Goal: Task Accomplishment & Management: Use online tool/utility

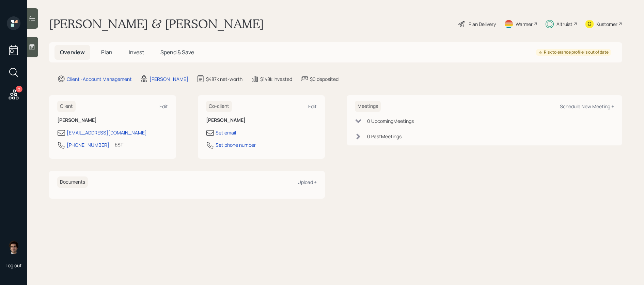
click at [110, 53] on span "Plan" at bounding box center [106, 51] width 11 height 7
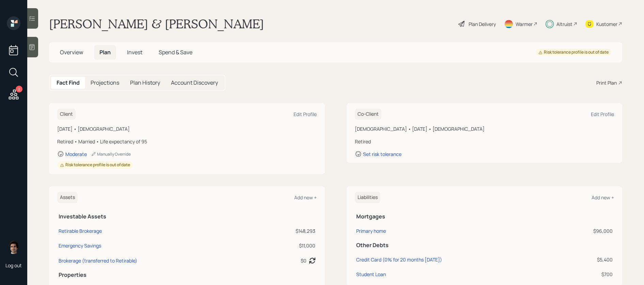
click at [482, 29] on div "Plan Delivery" at bounding box center [477, 23] width 39 height 15
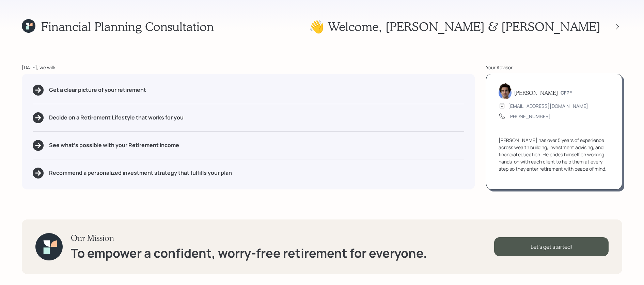
click at [617, 32] on div "👋 Welcome , Shari & John" at bounding box center [465, 26] width 313 height 15
click at [617, 29] on icon at bounding box center [617, 26] width 7 height 7
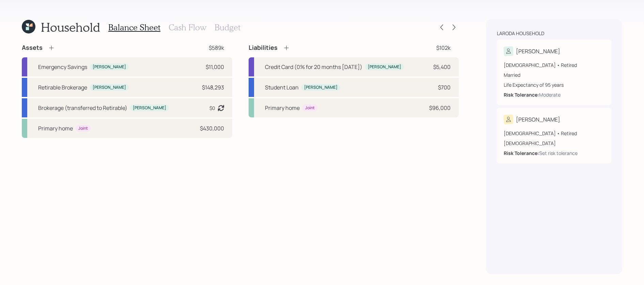
click at [459, 27] on div "Household Balance Sheet Cash Flow Budget Assets $589k Emergency Savings Shari $…" at bounding box center [322, 142] width 644 height 285
click at [458, 27] on div at bounding box center [454, 27] width 10 height 10
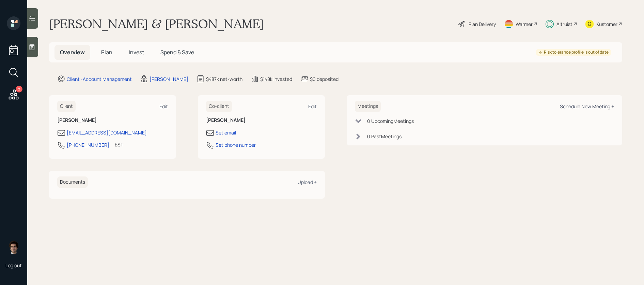
click at [581, 108] on div "Schedule New Meeting +" at bounding box center [587, 106] width 54 height 6
select select "59554aeb-d739-4552-90b9-0d27d70b4bf7"
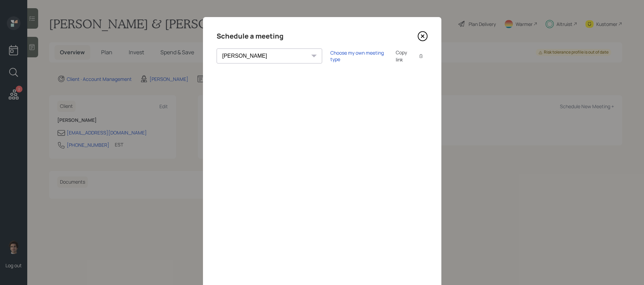
click at [396, 57] on div "Copy link" at bounding box center [404, 56] width 16 height 14
